Goal: Information Seeking & Learning: Compare options

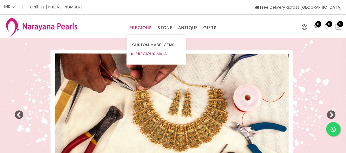
click at [147, 52] on link "PRECIOUS MALA" at bounding box center [156, 54] width 48 height 9
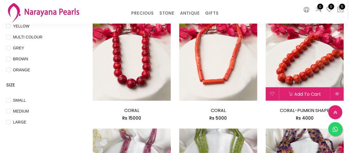
scroll to position [179, 0]
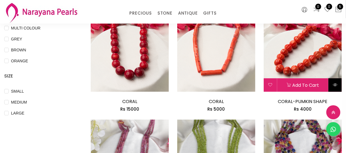
click at [339, 81] on button at bounding box center [334, 86] width 13 height 14
click at [333, 83] on icon at bounding box center [334, 85] width 5 height 5
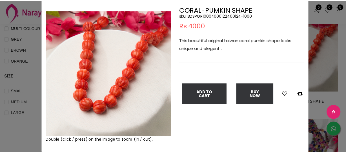
scroll to position [25, 0]
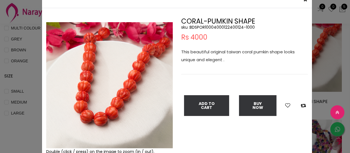
drag, startPoint x: 46, startPoint y: 26, endPoint x: 169, endPoint y: 143, distance: 170.2
click at [169, 143] on img at bounding box center [109, 85] width 126 height 126
click at [31, 37] on div "× Close Double (click / press) on the image to zoom (in / out). CORAL-PUMKIN SH…" at bounding box center [175, 76] width 350 height 153
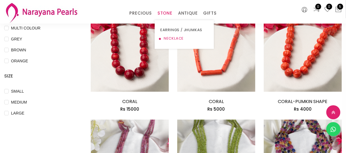
click at [166, 39] on link "NECKLACE" at bounding box center [184, 38] width 48 height 8
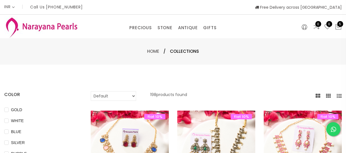
select select "INR"
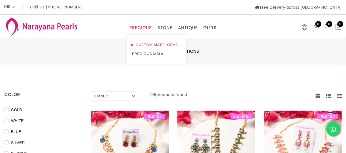
click at [141, 44] on link "CUSTOM MADE-GEMS" at bounding box center [156, 45] width 48 height 9
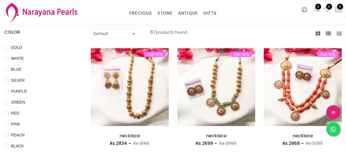
scroll to position [51, 0]
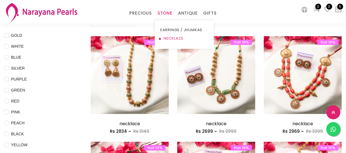
click at [169, 37] on link "NECKLACE" at bounding box center [184, 38] width 48 height 8
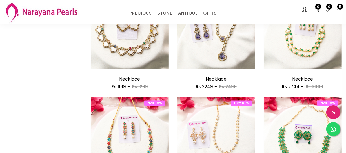
scroll to position [716, 0]
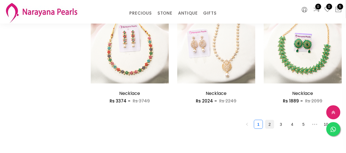
click at [268, 122] on link "2" at bounding box center [269, 124] width 8 height 8
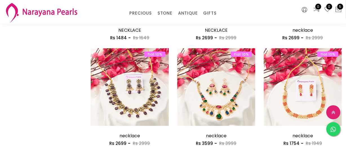
scroll to position [716, 0]
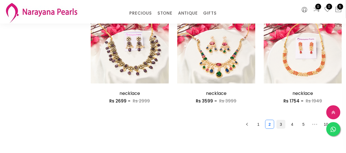
click at [279, 125] on link "3" at bounding box center [280, 124] width 8 height 8
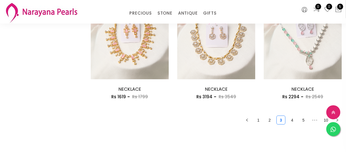
scroll to position [742, 0]
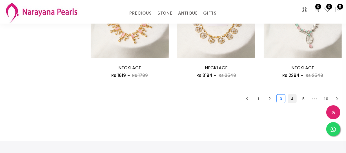
click at [292, 99] on link "4" at bounding box center [292, 99] width 8 height 8
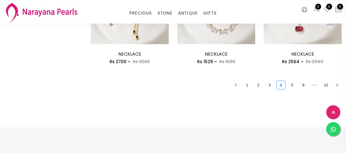
scroll to position [793, 0]
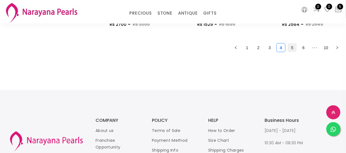
click at [292, 46] on link "5" at bounding box center [292, 48] width 8 height 8
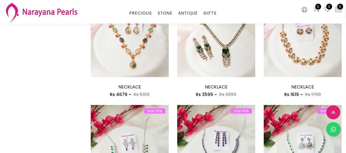
scroll to position [512, 0]
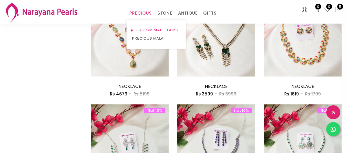
click at [140, 28] on link "CUSTOM MADE-GEMS" at bounding box center [156, 30] width 48 height 8
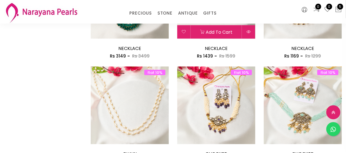
scroll to position [691, 0]
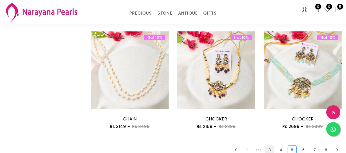
click at [270, 149] on link "3" at bounding box center [269, 150] width 8 height 8
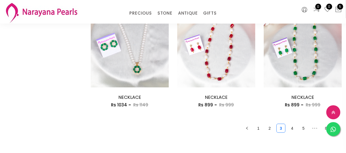
scroll to position [742, 0]
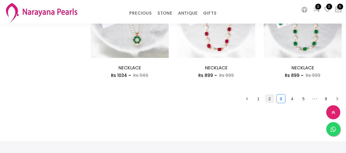
click at [268, 100] on link "2" at bounding box center [269, 99] width 8 height 8
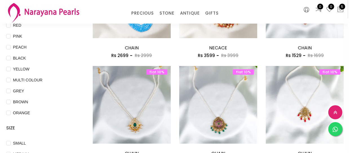
scroll to position [77, 0]
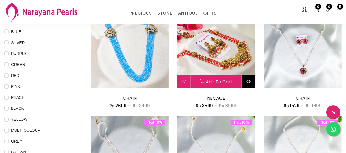
click at [247, 80] on icon at bounding box center [248, 81] width 5 height 5
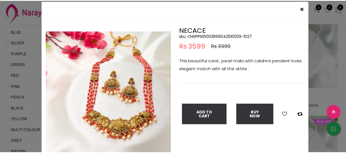
scroll to position [25, 0]
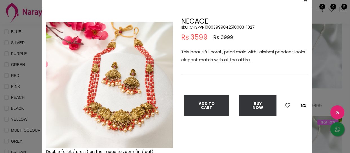
click at [22, 57] on div "× Close Double (click / press) on the image to zoom (in / out). NECACE sku : CH…" at bounding box center [175, 76] width 350 height 153
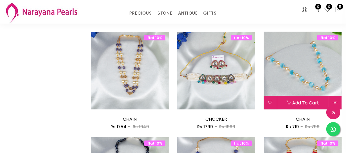
scroll to position [691, 0]
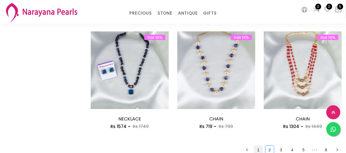
click at [261, 149] on link "1" at bounding box center [258, 150] width 8 height 8
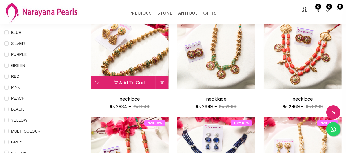
scroll to position [77, 0]
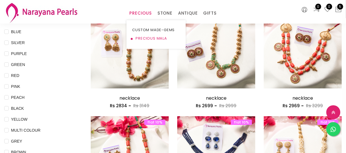
click at [147, 39] on link "PRECIOUS MALA" at bounding box center [156, 38] width 48 height 8
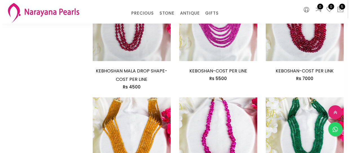
scroll to position [614, 0]
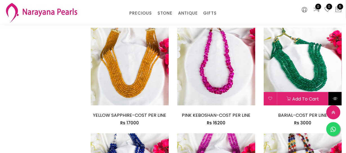
click at [336, 100] on icon at bounding box center [334, 99] width 5 height 5
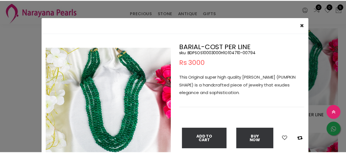
scroll to position [25, 0]
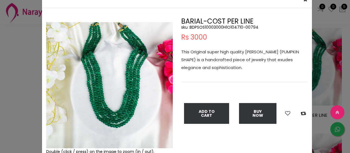
click at [20, 35] on div "× Close Double (click / press) on the image to zoom (in / out). BARIAL-COST PER…" at bounding box center [175, 76] width 350 height 153
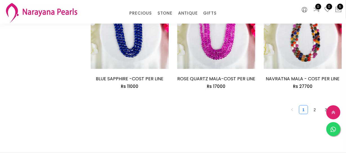
scroll to position [768, 0]
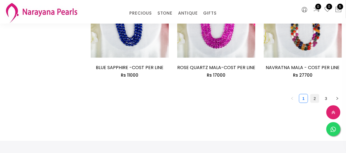
click at [316, 96] on link "2" at bounding box center [314, 99] width 8 height 8
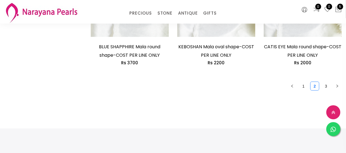
scroll to position [819, 0]
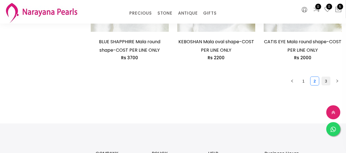
click at [322, 82] on link "3" at bounding box center [325, 81] width 8 height 8
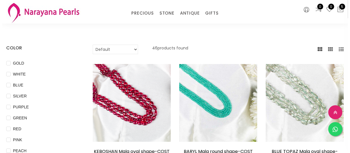
scroll to position [51, 0]
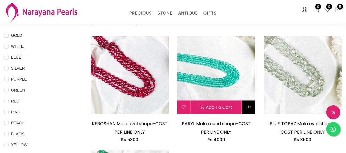
click at [249, 105] on icon at bounding box center [248, 107] width 5 height 5
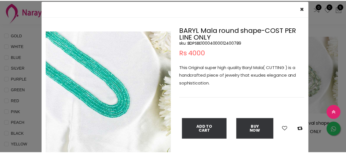
scroll to position [25, 0]
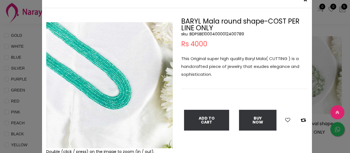
click at [29, 38] on div "× Close Double (click / press) on the image to zoom (in / out). BARYL Mala roun…" at bounding box center [175, 76] width 350 height 153
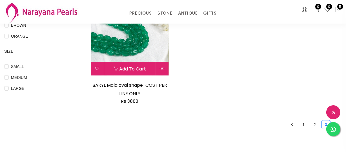
scroll to position [205, 0]
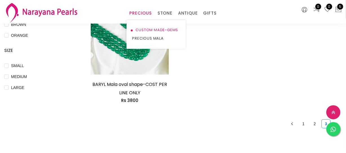
click at [141, 28] on link "CUSTOM MADE-GEMS" at bounding box center [156, 30] width 48 height 8
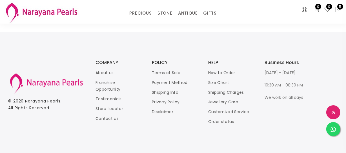
scroll to position [774, 0]
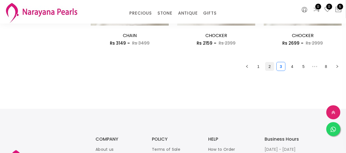
click at [266, 67] on link "2" at bounding box center [269, 66] width 8 height 8
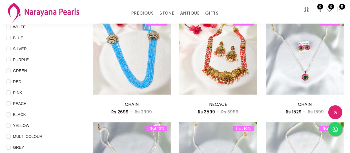
scroll to position [77, 0]
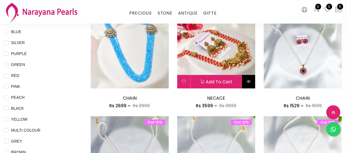
click at [245, 82] on button at bounding box center [248, 82] width 13 height 14
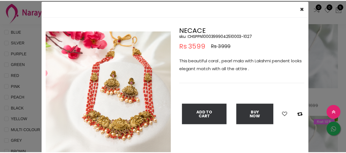
scroll to position [25, 0]
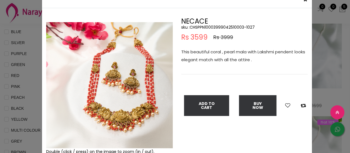
click at [163, 135] on img at bounding box center [109, 85] width 126 height 126
click at [21, 61] on div "× Close Double (click / press) on the image to zoom (in / out). NECACE sku : CH…" at bounding box center [175, 76] width 350 height 153
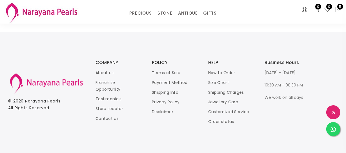
scroll to position [800, 0]
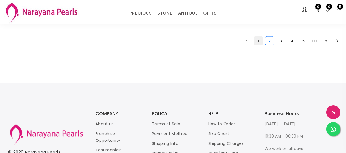
click at [256, 45] on link "1" at bounding box center [258, 41] width 8 height 8
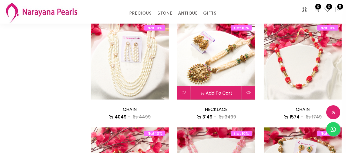
scroll to position [384, 0]
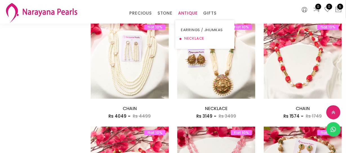
click at [190, 37] on link "NECKLACE" at bounding box center [205, 38] width 48 height 8
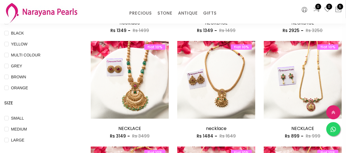
scroll to position [153, 0]
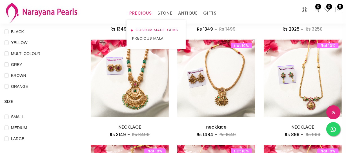
click at [147, 28] on link "CUSTOM MADE-GEMS" at bounding box center [156, 30] width 48 height 8
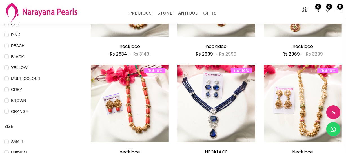
scroll to position [128, 0]
